Goal: Transaction & Acquisition: Book appointment/travel/reservation

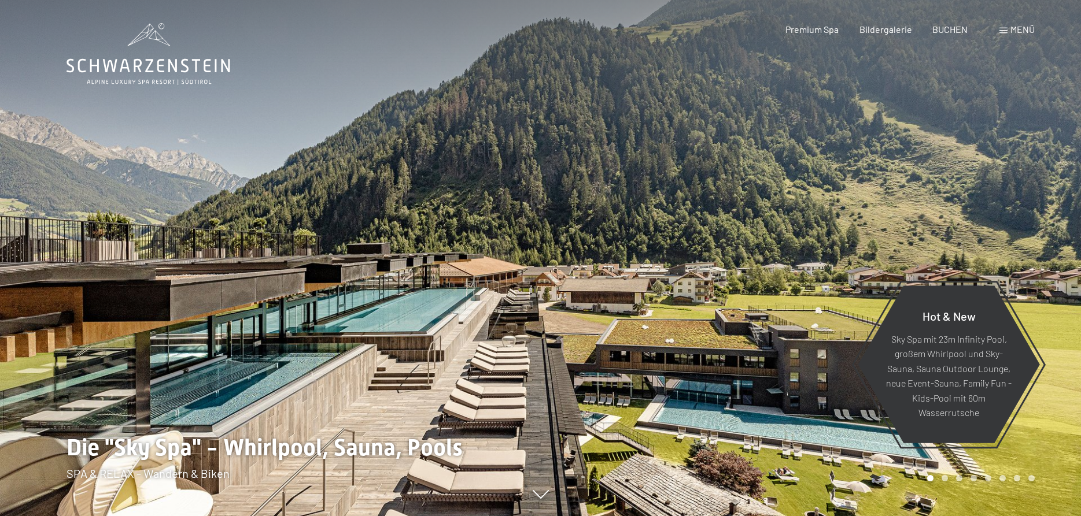
click at [1016, 33] on span "Menü" at bounding box center [1022, 29] width 24 height 11
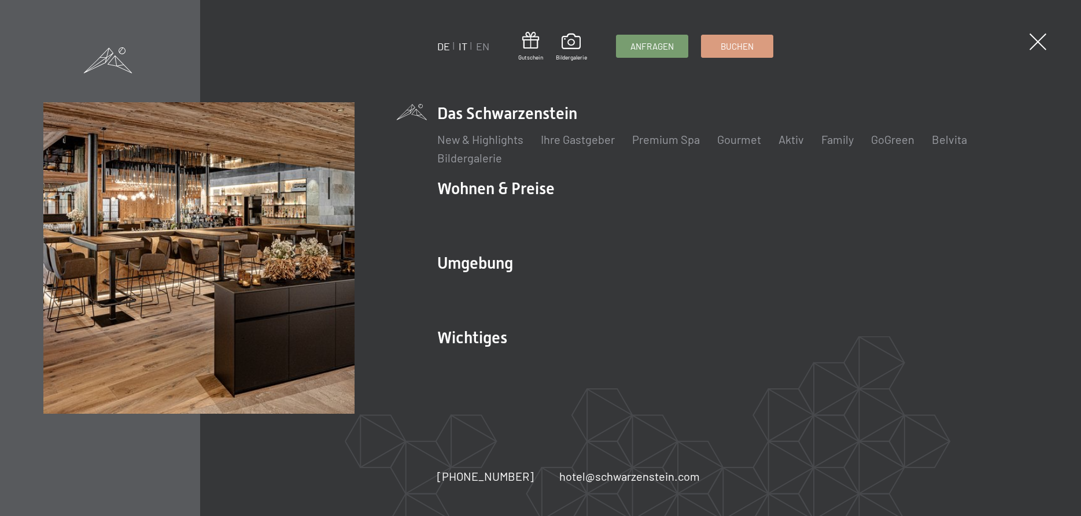
click at [460, 47] on link "IT" at bounding box center [463, 46] width 9 height 13
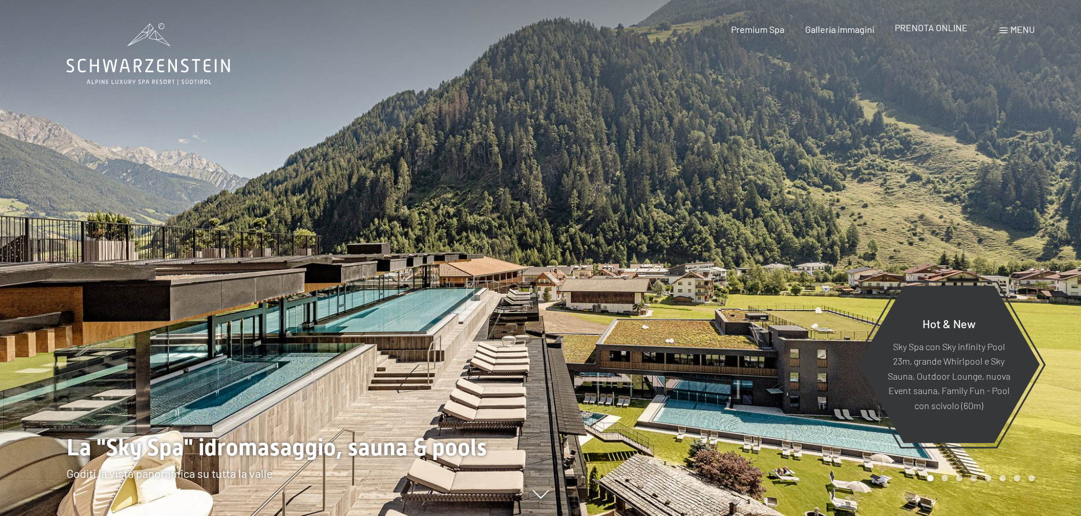
click at [952, 28] on span "PRENOTA ONLINE" at bounding box center [931, 27] width 73 height 11
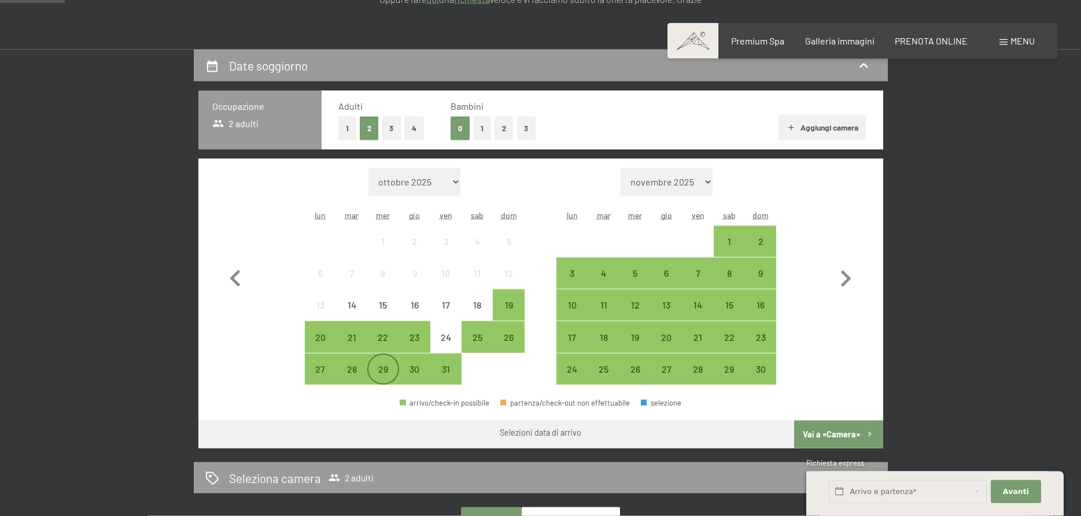
scroll to position [236, 0]
click at [629, 273] on div "5" at bounding box center [634, 282] width 29 height 29
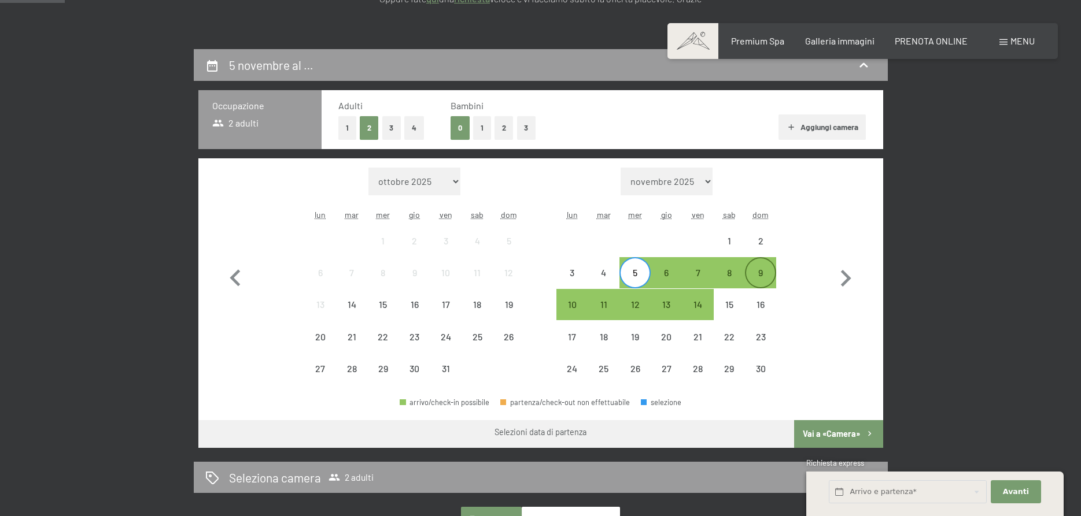
click at [755, 272] on div "9" at bounding box center [760, 282] width 29 height 29
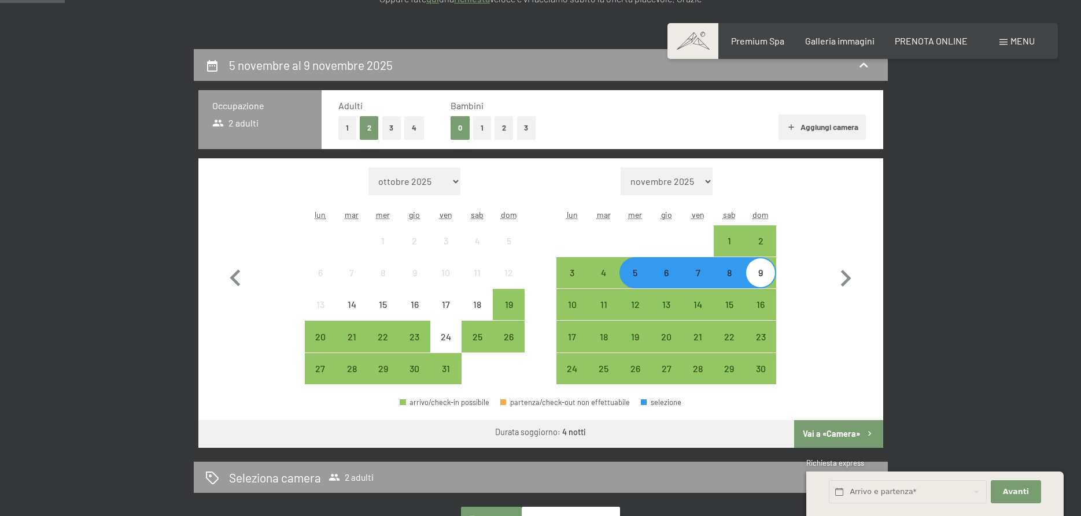
click at [826, 434] on button "Vai a «Camera»" at bounding box center [838, 434] width 88 height 28
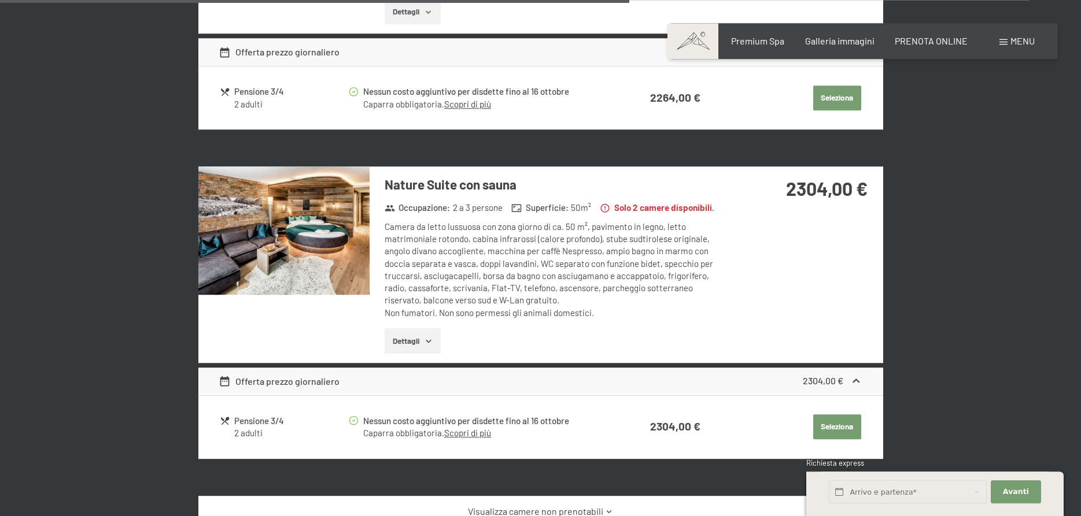
scroll to position [1229, 0]
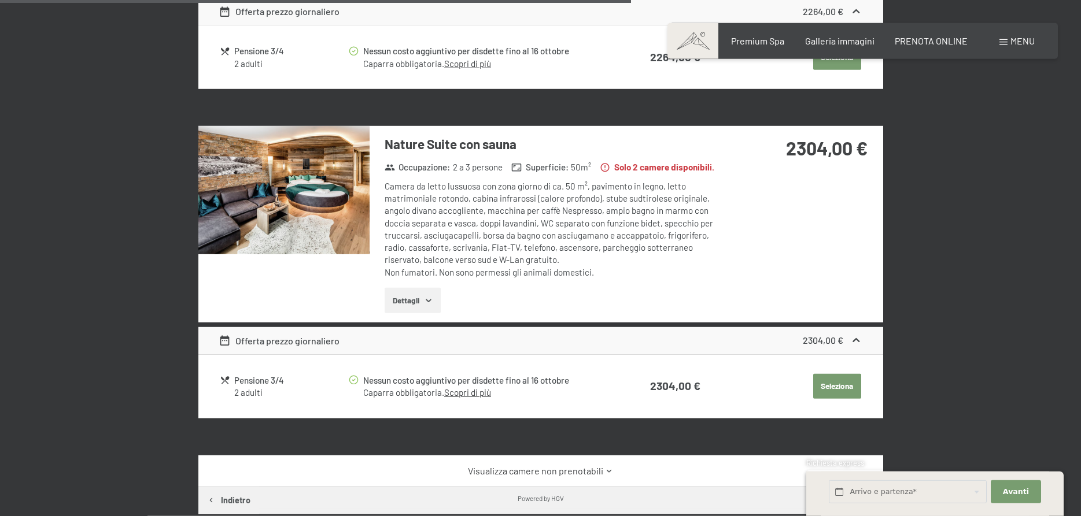
click at [309, 177] on img at bounding box center [283, 190] width 171 height 128
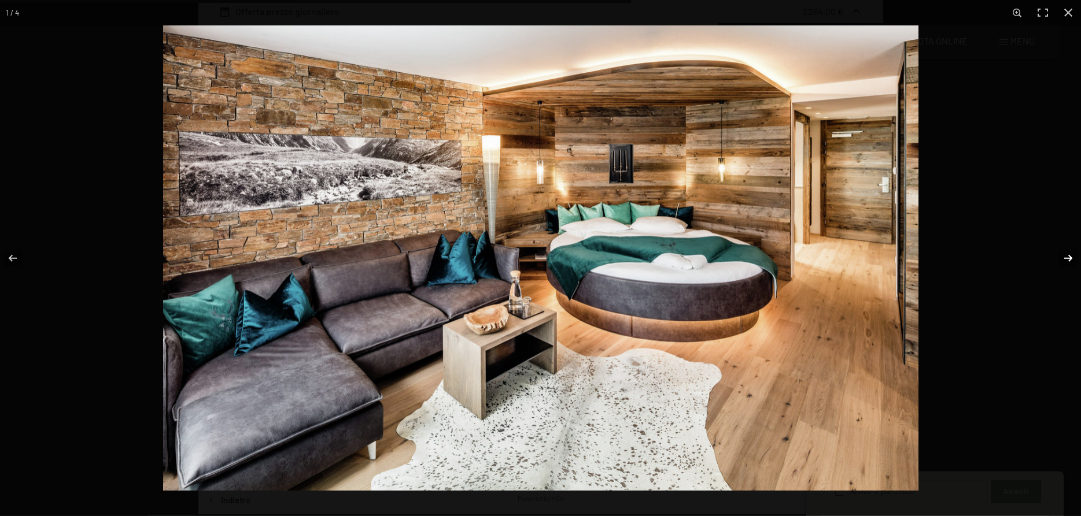
click at [1063, 256] on button "button" at bounding box center [1060, 259] width 40 height 58
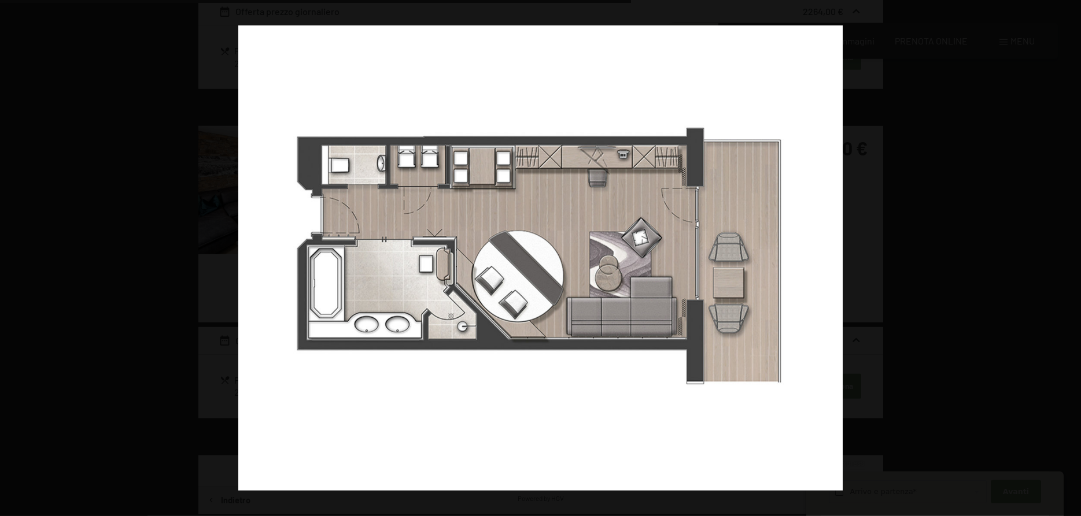
click at [1063, 256] on button "button" at bounding box center [1060, 259] width 40 height 58
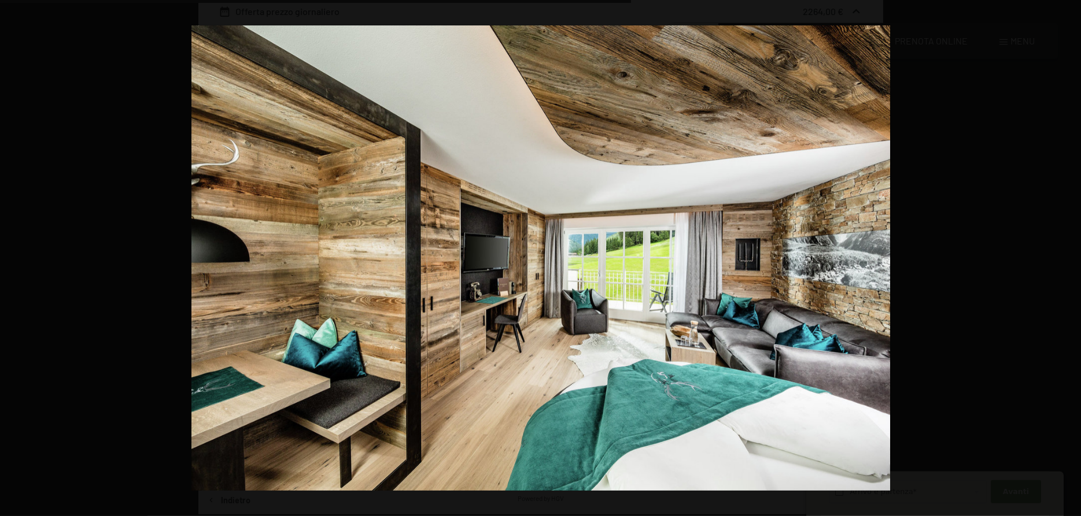
click at [1063, 256] on button "button" at bounding box center [1060, 259] width 40 height 58
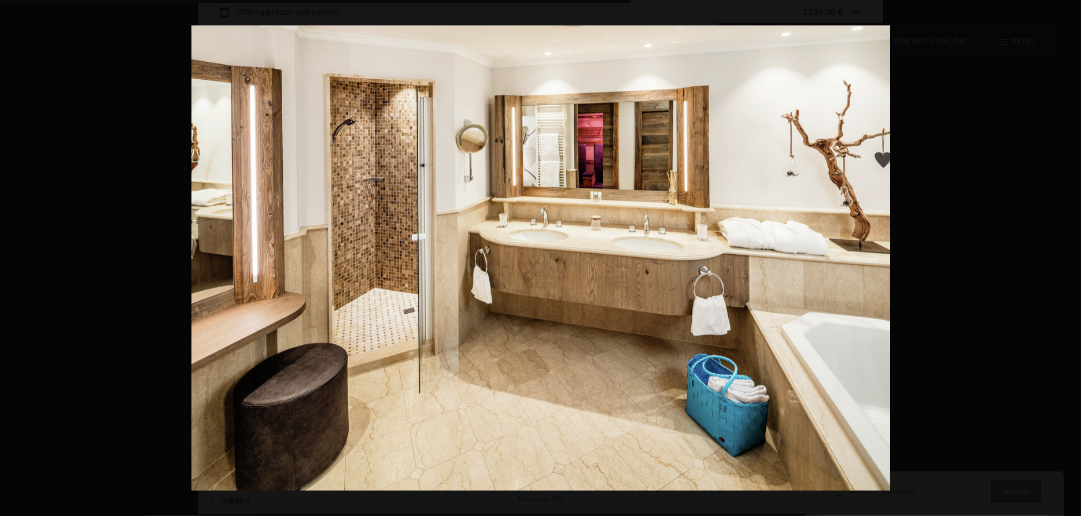
click at [1063, 256] on button "button" at bounding box center [1060, 259] width 40 height 58
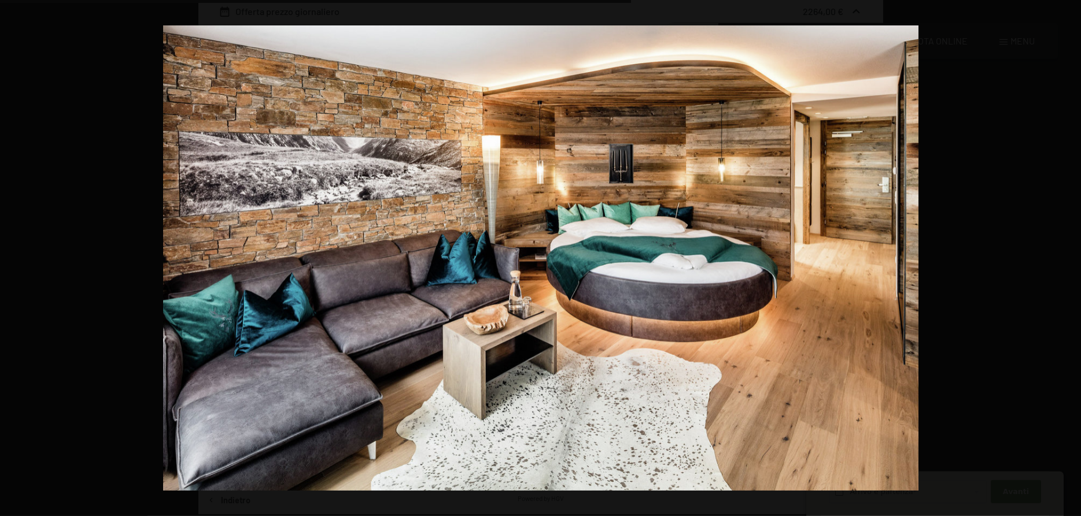
click at [1063, 256] on button "button" at bounding box center [1060, 259] width 40 height 58
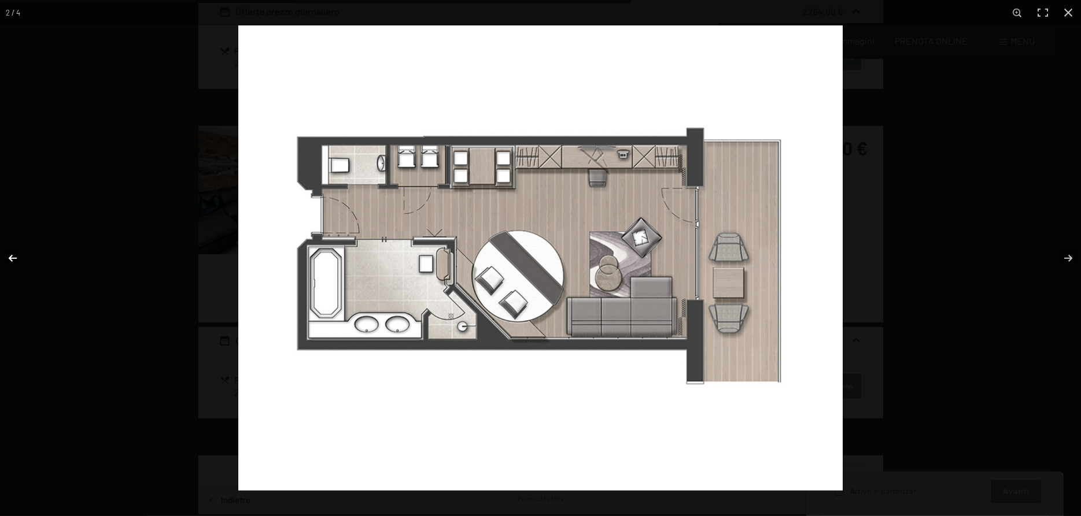
click at [16, 256] on button "button" at bounding box center [20, 259] width 40 height 58
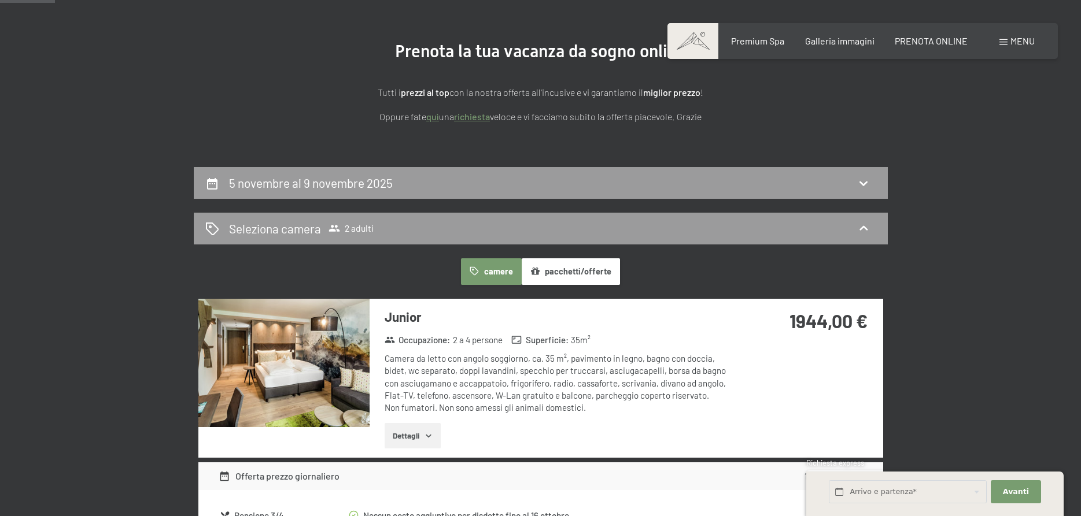
scroll to position [0, 0]
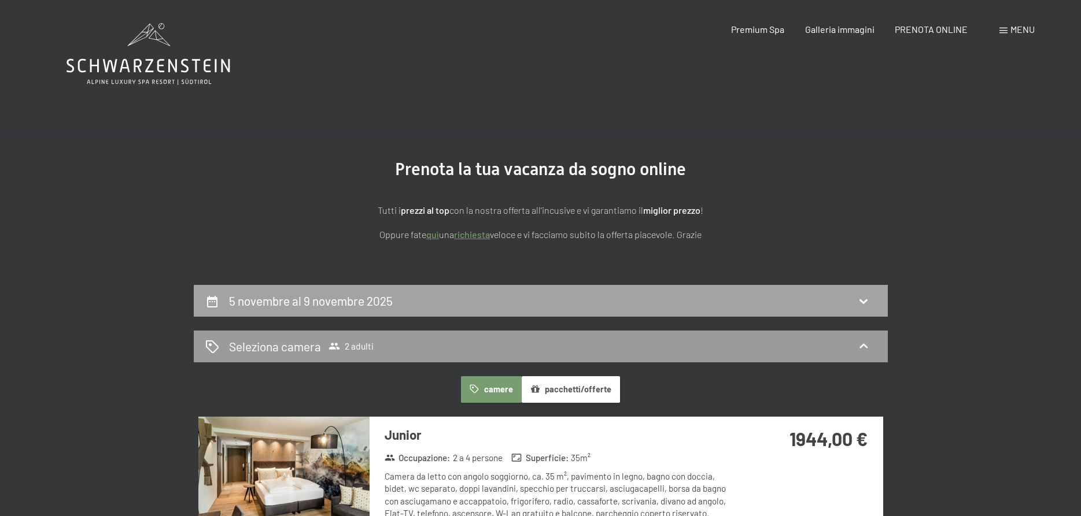
click at [339, 295] on h2 "5 novembre al 9 novembre 2025" at bounding box center [311, 301] width 164 height 14
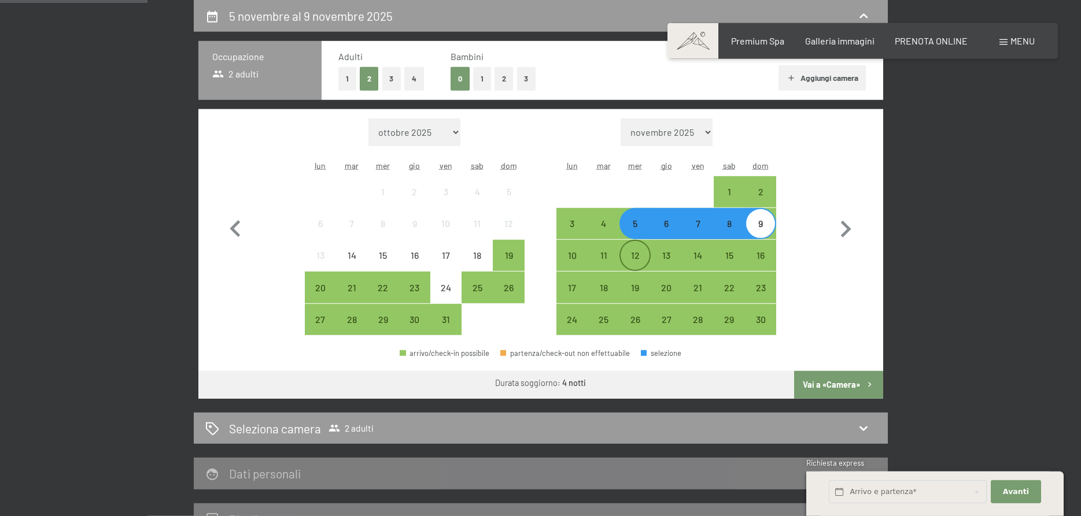
click at [639, 257] on div "12" at bounding box center [634, 265] width 29 height 29
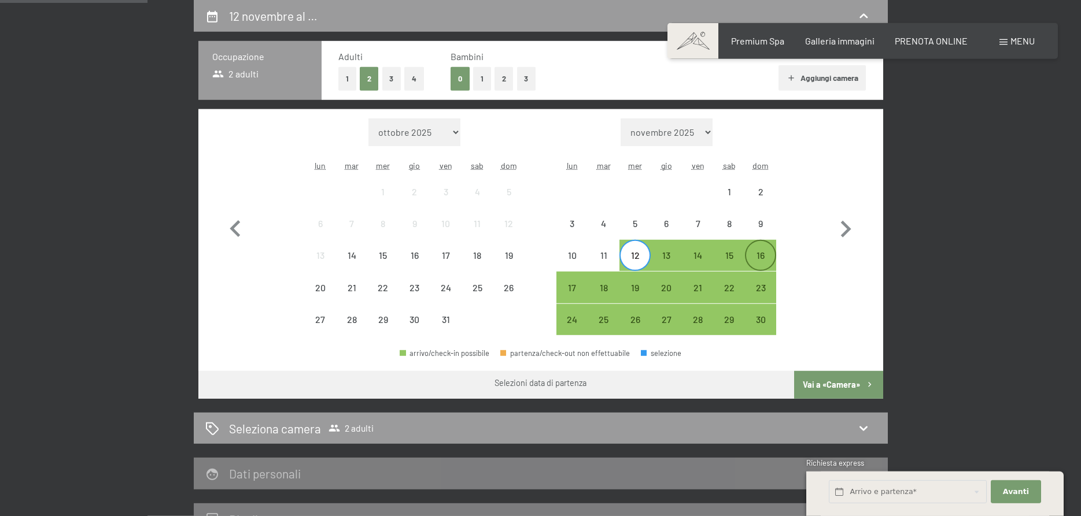
click at [762, 252] on div "16" at bounding box center [760, 265] width 29 height 29
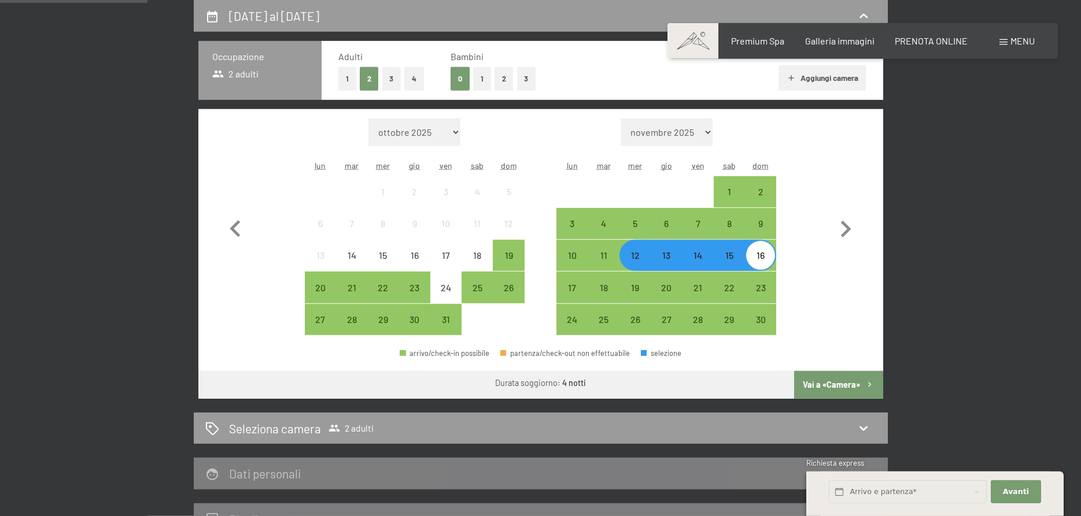
click at [824, 388] on button "Vai a «Camera»" at bounding box center [838, 385] width 88 height 28
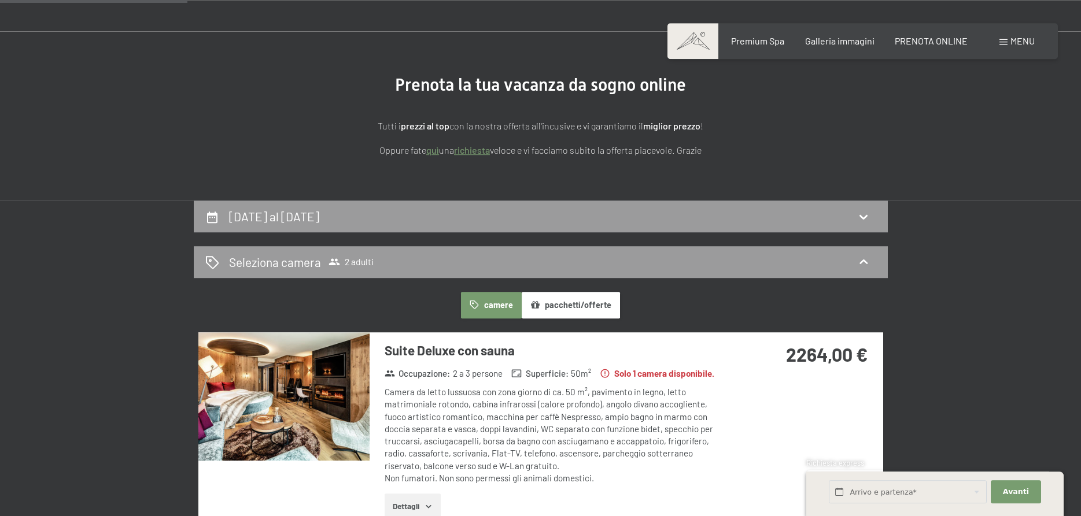
scroll to position [49, 0]
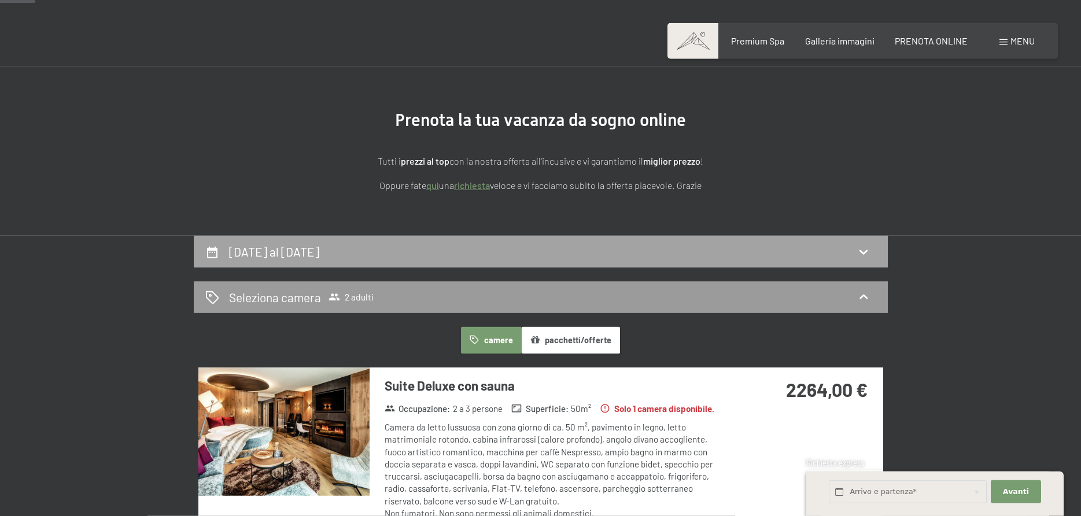
click at [313, 246] on h2 "12 novembre al 16 novembre 2025" at bounding box center [274, 252] width 90 height 14
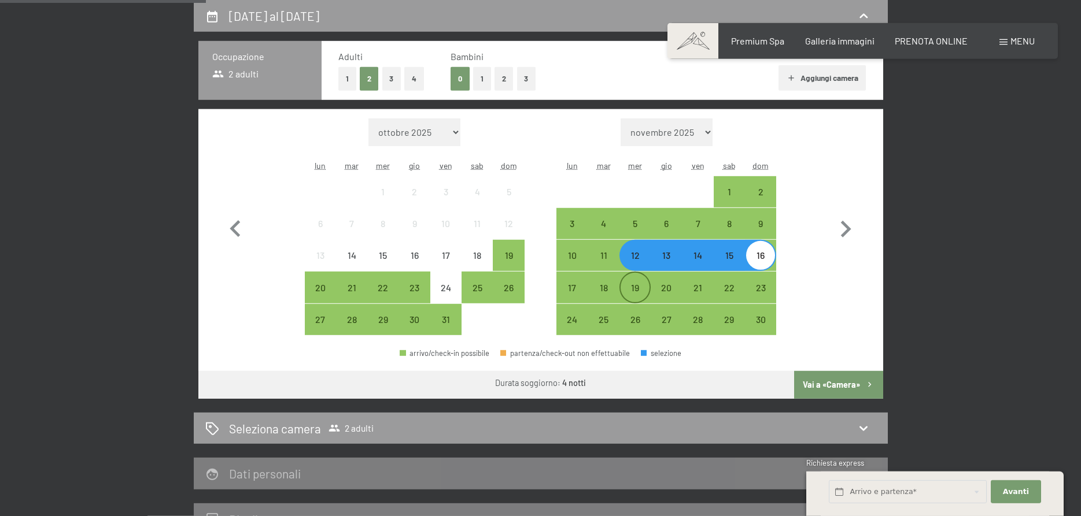
click at [642, 287] on div "19" at bounding box center [634, 297] width 29 height 29
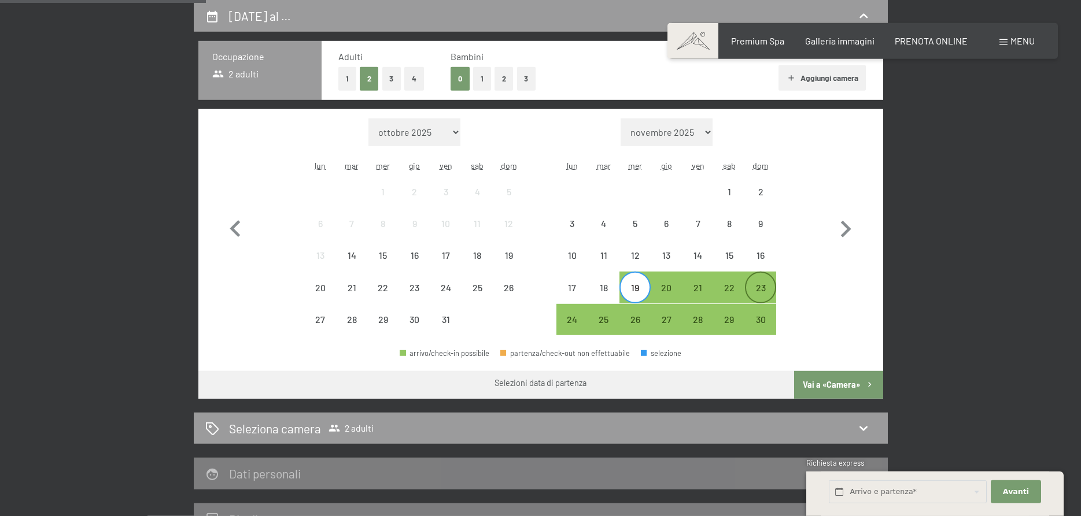
click at [762, 289] on div "23" at bounding box center [760, 297] width 29 height 29
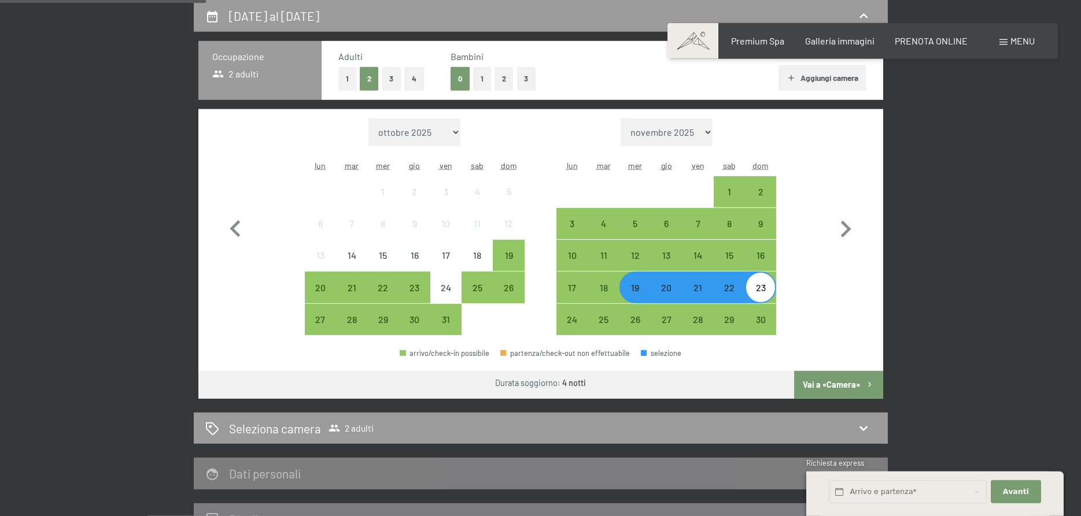
click at [817, 382] on button "Vai a «Camera»" at bounding box center [838, 385] width 88 height 28
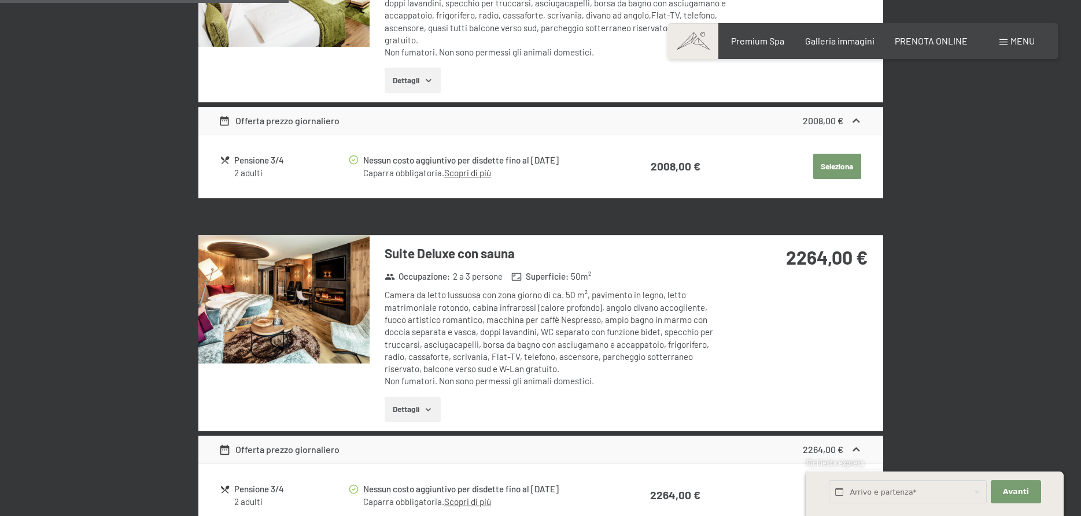
scroll to position [826, 0]
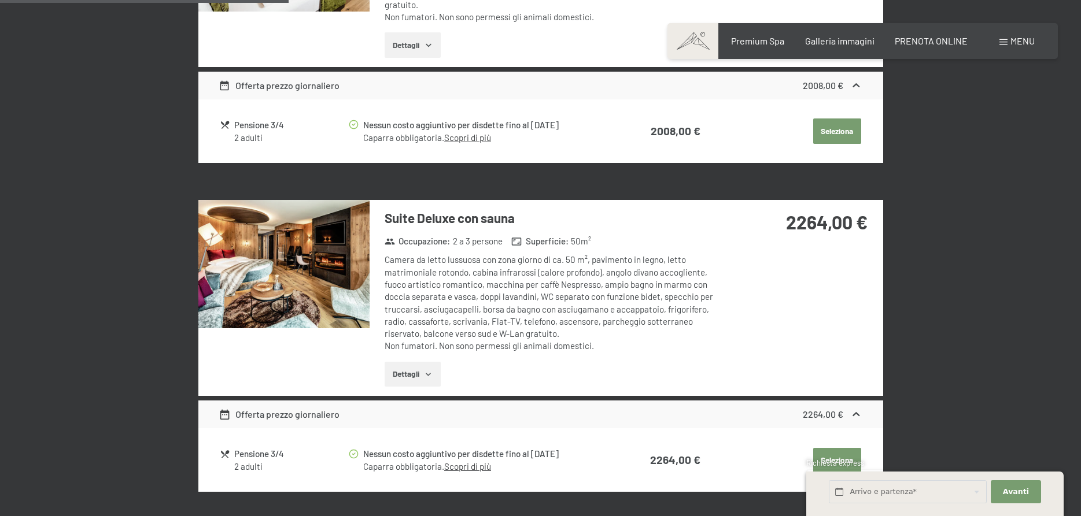
click at [292, 248] on img at bounding box center [283, 264] width 171 height 128
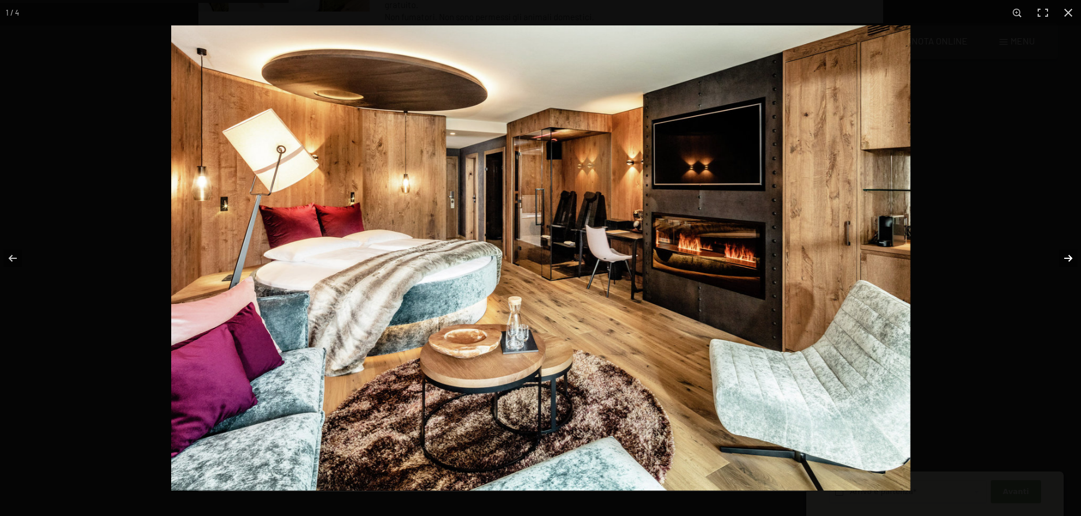
click at [1063, 263] on button "button" at bounding box center [1060, 259] width 40 height 58
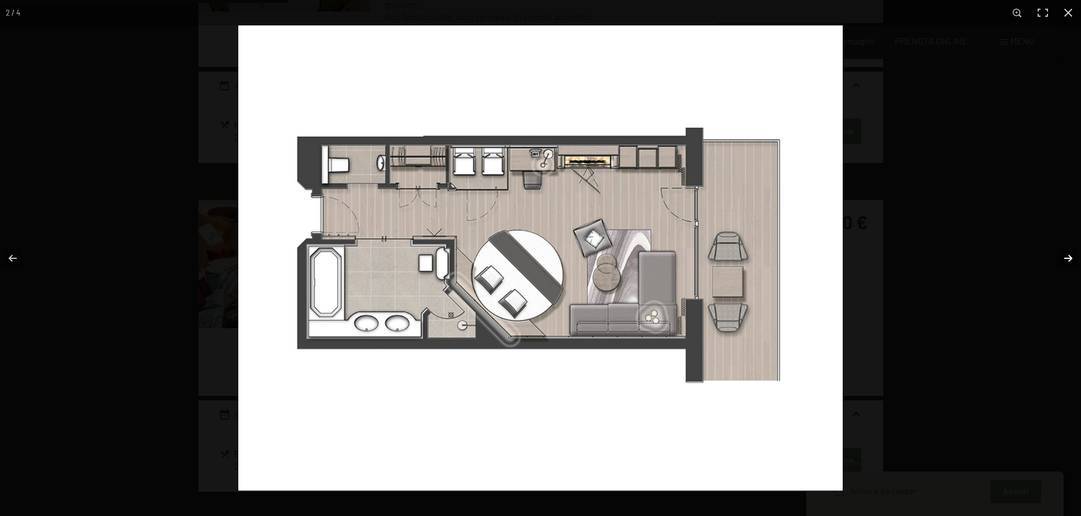
click at [1063, 263] on button "button" at bounding box center [1060, 259] width 40 height 58
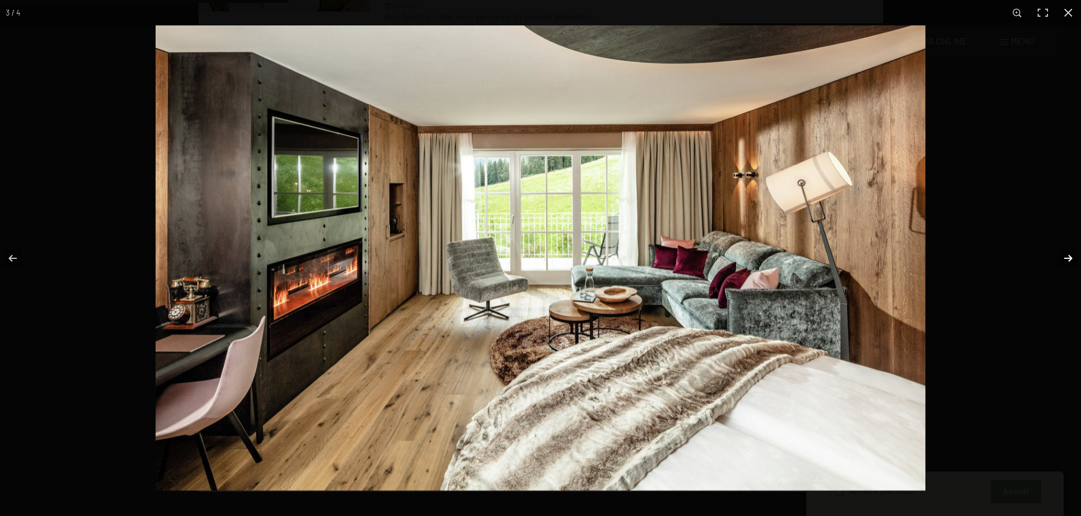
click at [1063, 263] on button "button" at bounding box center [1060, 259] width 40 height 58
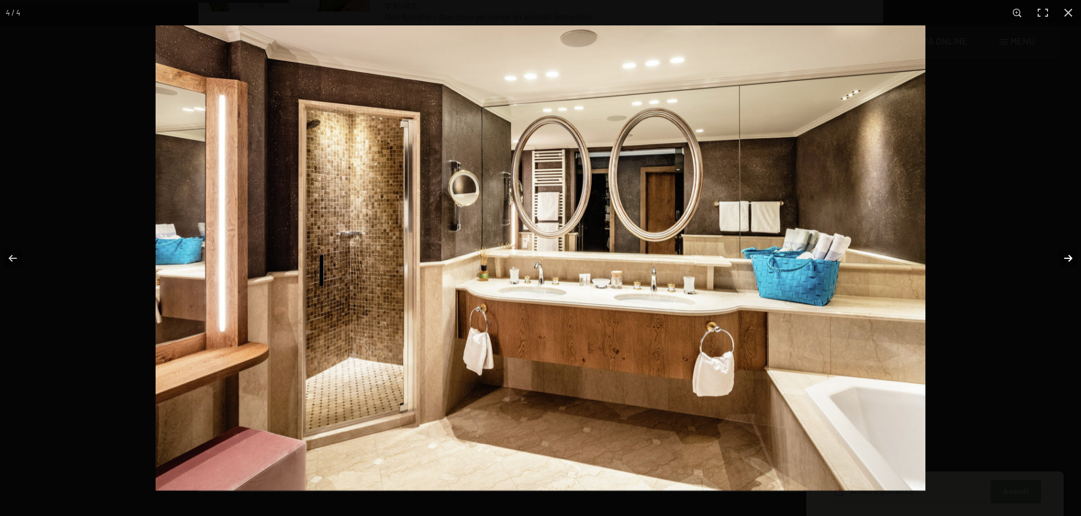
click at [1063, 263] on button "button" at bounding box center [1060, 259] width 40 height 58
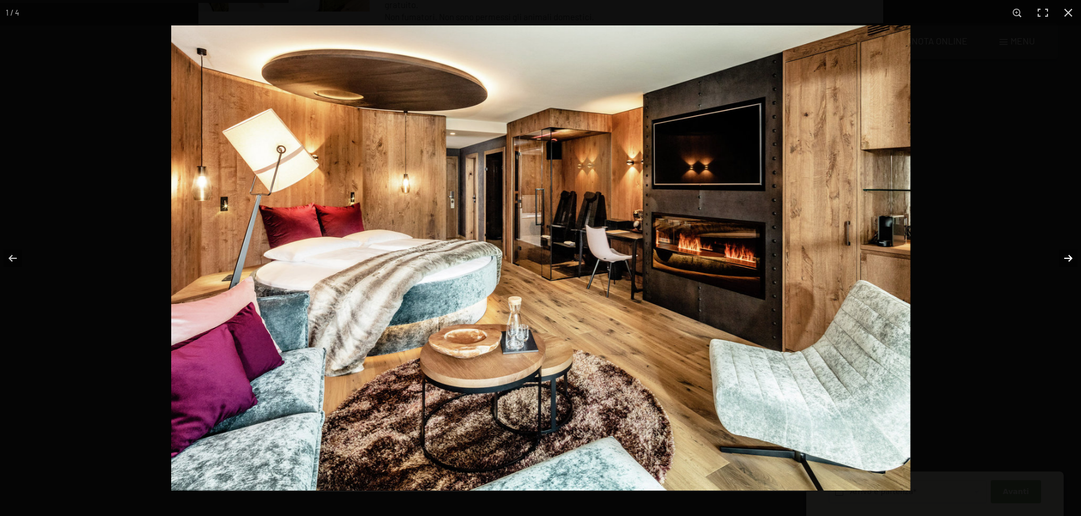
click at [1063, 263] on button "button" at bounding box center [1060, 259] width 40 height 58
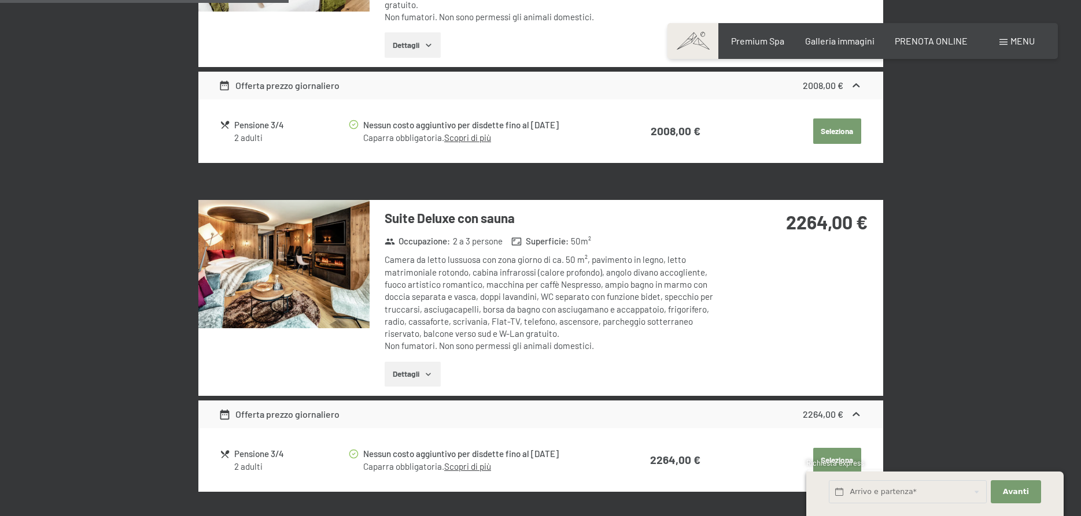
click at [344, 247] on img at bounding box center [283, 264] width 171 height 128
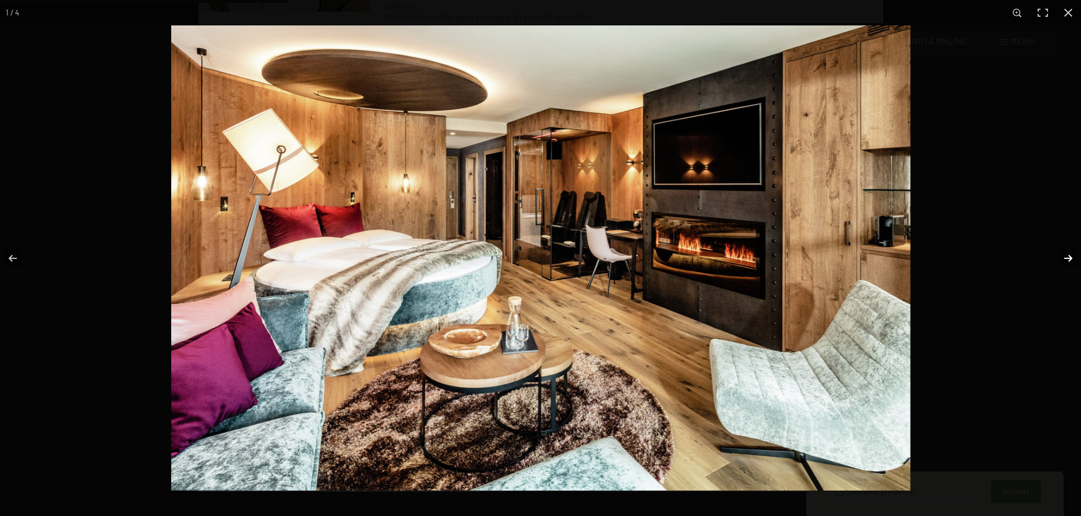
click at [1064, 263] on button "button" at bounding box center [1060, 259] width 40 height 58
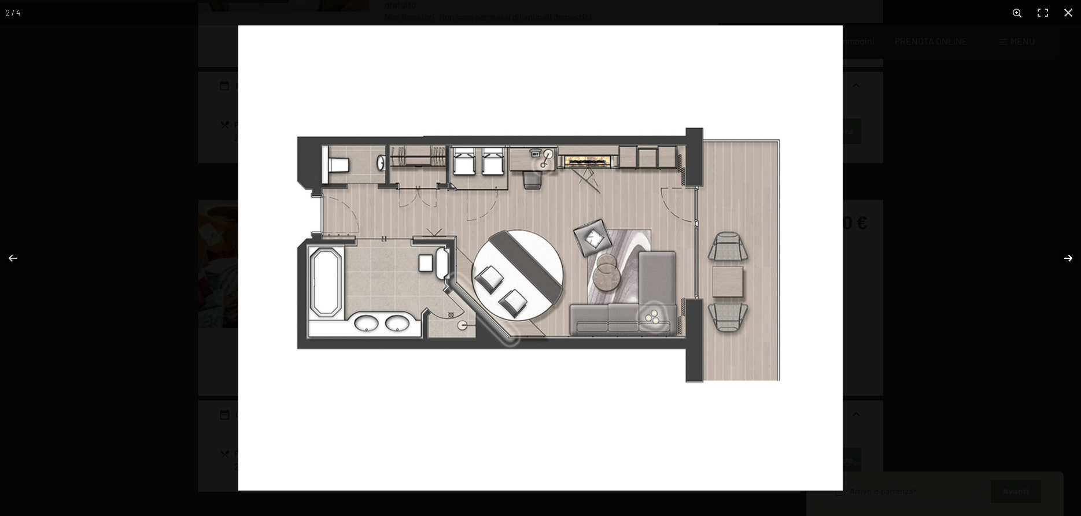
click at [1064, 263] on button "button" at bounding box center [1060, 259] width 40 height 58
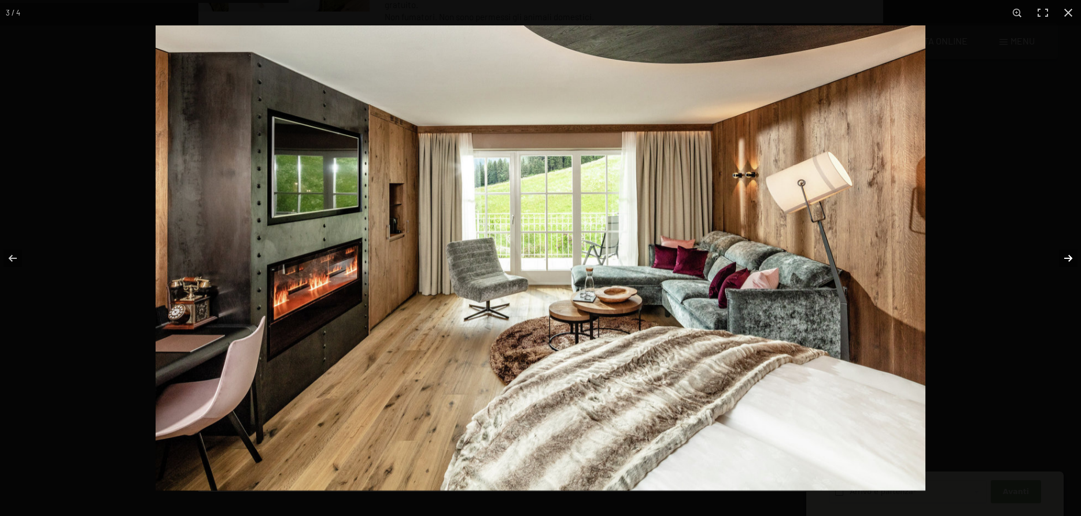
click at [1064, 263] on button "button" at bounding box center [1060, 259] width 40 height 58
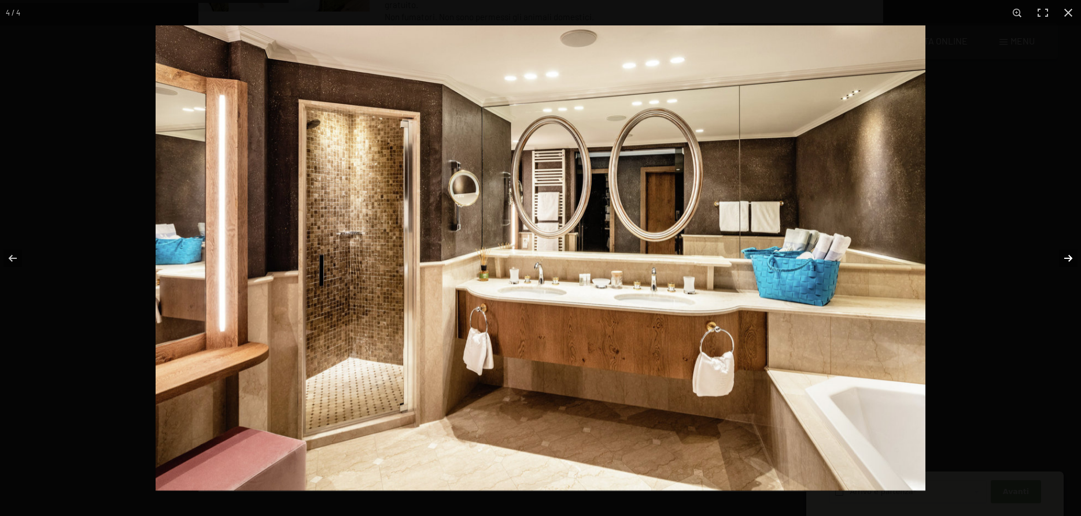
click at [1064, 263] on button "button" at bounding box center [1060, 259] width 40 height 58
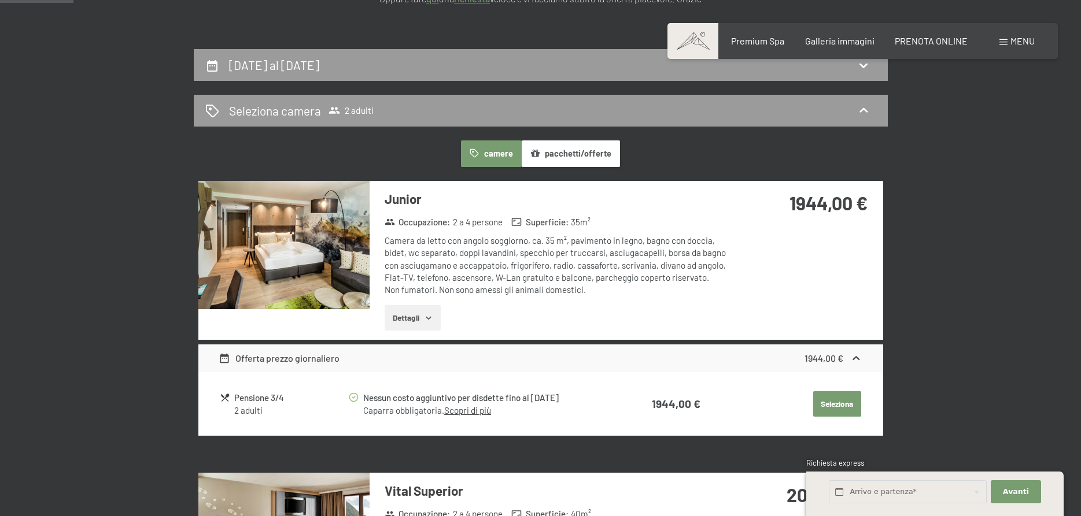
scroll to position [0, 0]
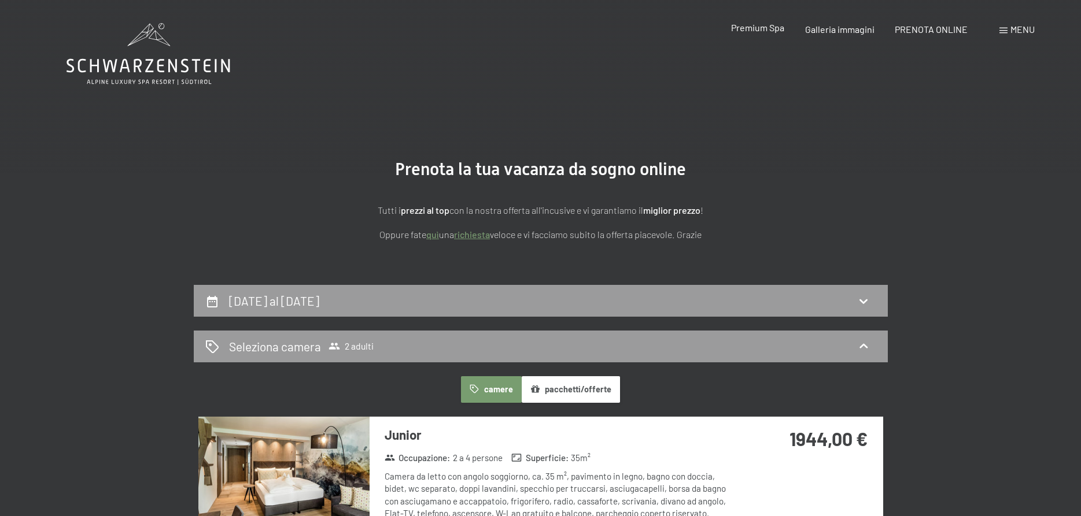
click at [749, 28] on span "Premium Spa" at bounding box center [757, 27] width 53 height 11
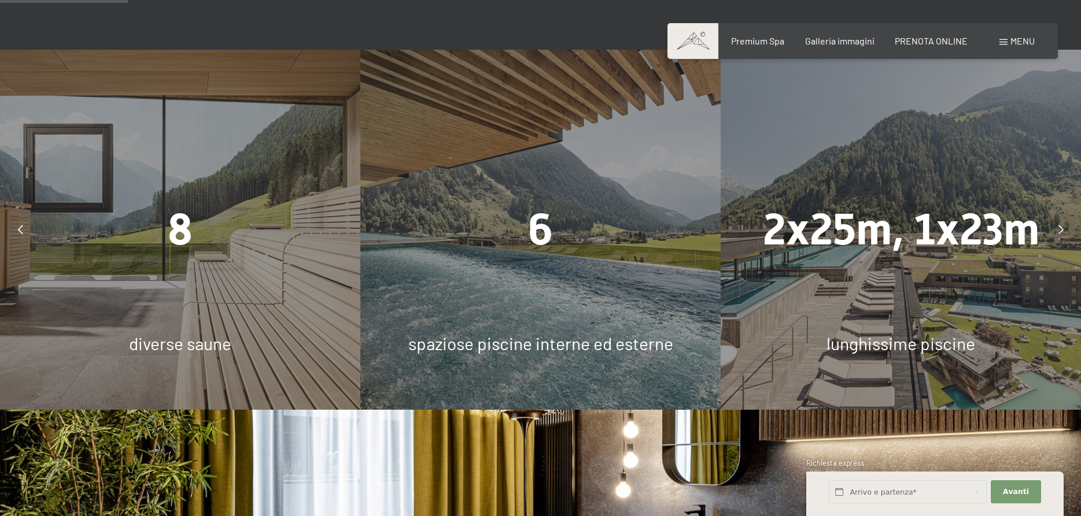
scroll to position [1062, 0]
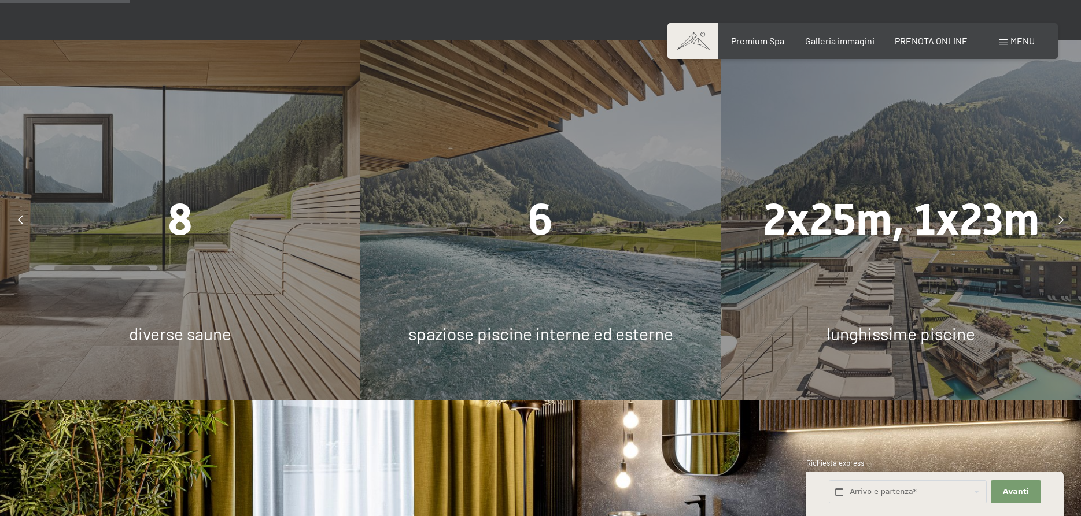
click at [183, 223] on div "8 diverse saune" at bounding box center [180, 220] width 360 height 360
click at [182, 196] on span "8" at bounding box center [180, 219] width 25 height 51
click at [90, 138] on div "8 diverse saune" at bounding box center [180, 220] width 360 height 360
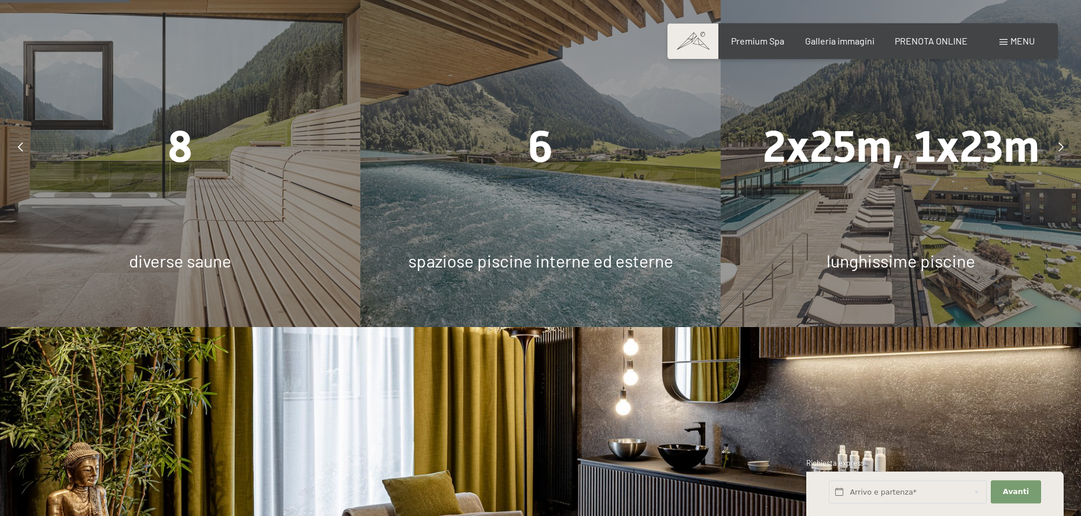
scroll to position [1180, 0]
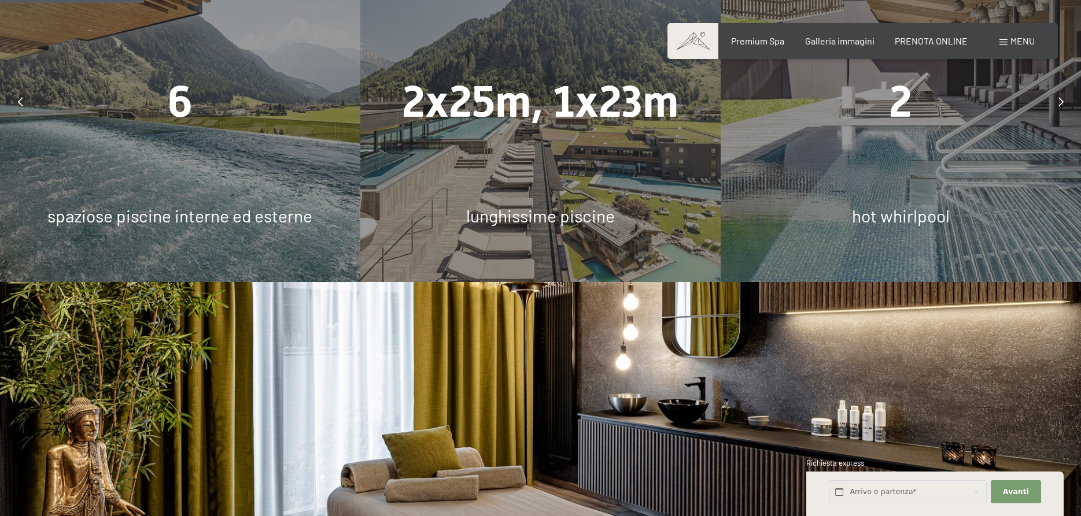
click at [450, 105] on div "2x25m, 1x23m lunghissime piscine" at bounding box center [540, 102] width 360 height 360
click at [568, 205] on span "lunghissime piscine" at bounding box center [540, 215] width 149 height 21
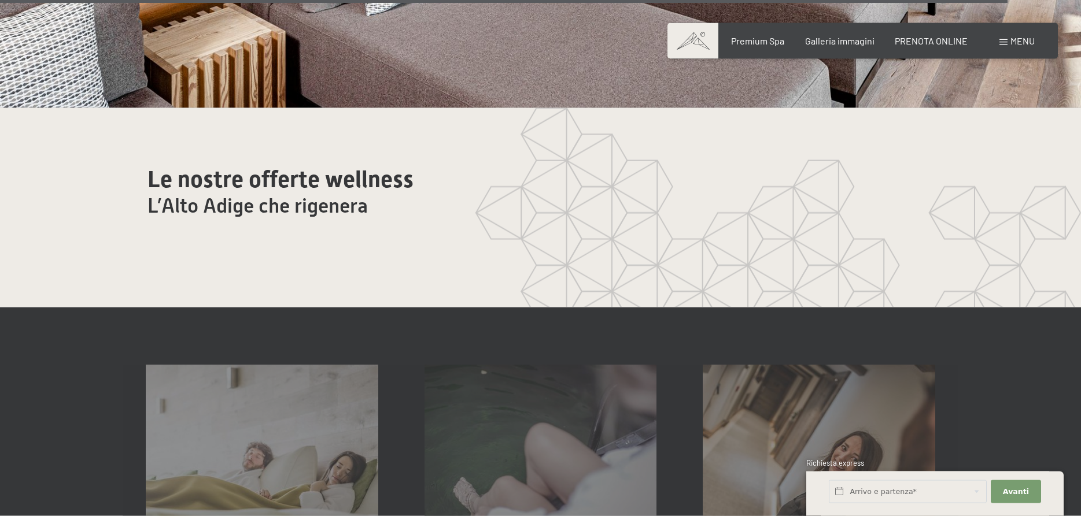
scroll to position [6960, 0]
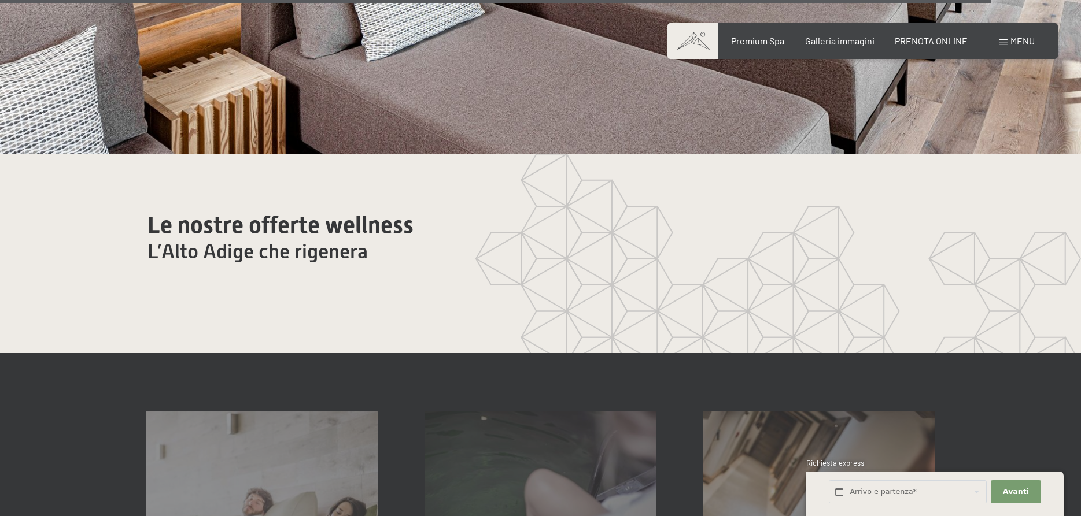
click at [1024, 42] on span "Menu" at bounding box center [1022, 40] width 24 height 11
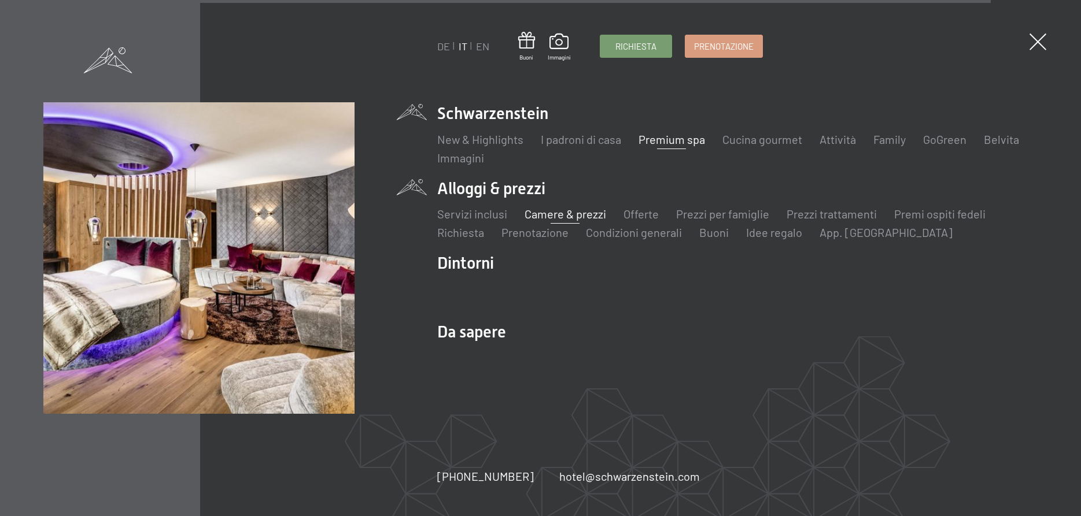
click at [568, 215] on link "Camere & prezzi" at bounding box center [565, 214] width 82 height 14
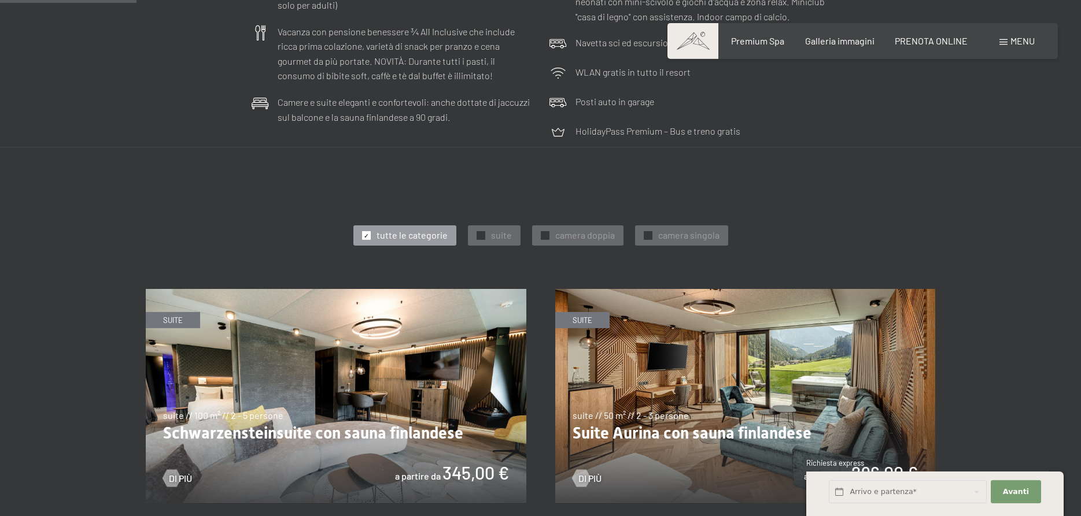
scroll to position [472, 0]
